Goal: Task Accomplishment & Management: Use online tool/utility

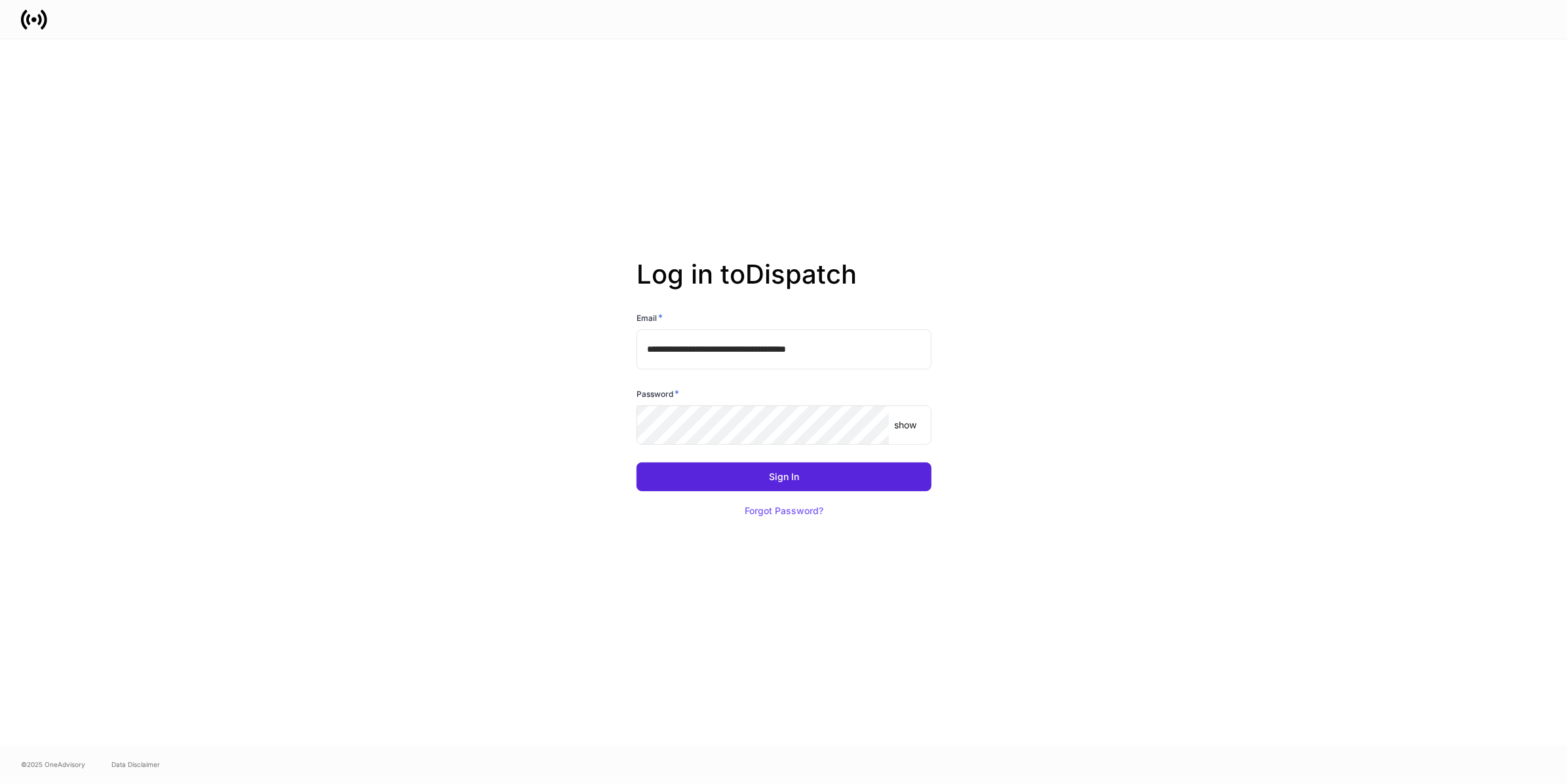
click at [740, 353] on input "**********" at bounding box center [784, 349] width 295 height 39
type input "**********"
click at [636, 462] on button "Sign In" at bounding box center [784, 477] width 295 height 29
